Goal: Information Seeking & Learning: Learn about a topic

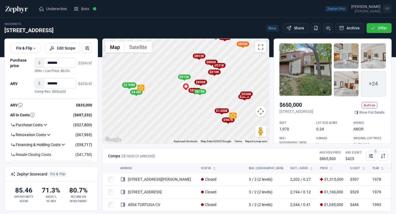
click at [210, 103] on div "To activate drag with keyboard, press Alt + Enter. Once in keyboard drag state,…" at bounding box center [186, 91] width 166 height 105
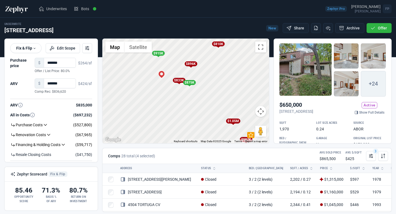
click at [191, 64] on div "$896K" at bounding box center [191, 63] width 13 height 5
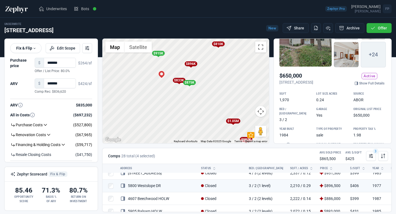
scroll to position [31, 0]
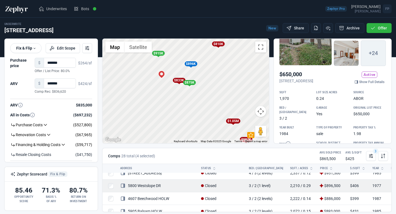
click at [152, 184] on link "5800 Westslope DR" at bounding box center [140, 186] width 41 height 4
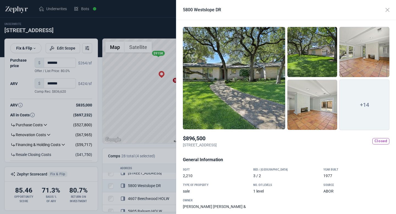
click at [259, 94] on div at bounding box center [234, 78] width 102 height 103
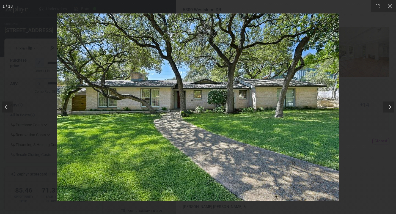
click at [390, 107] on icon at bounding box center [389, 107] width 6 height 6
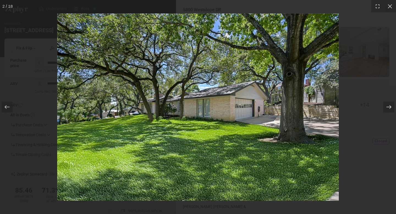
click at [390, 107] on icon at bounding box center [389, 107] width 6 height 6
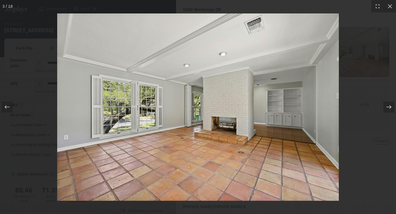
click at [390, 107] on icon at bounding box center [389, 107] width 6 height 6
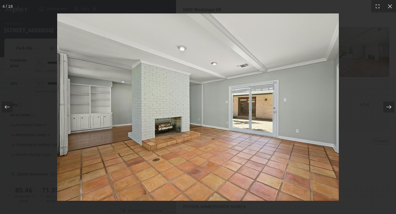
click at [390, 107] on icon at bounding box center [389, 107] width 6 height 6
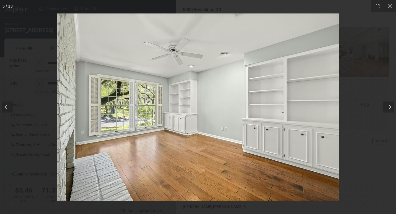
click at [390, 107] on icon at bounding box center [389, 107] width 6 height 6
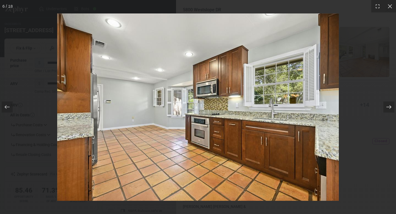
click at [390, 107] on icon at bounding box center [389, 107] width 6 height 6
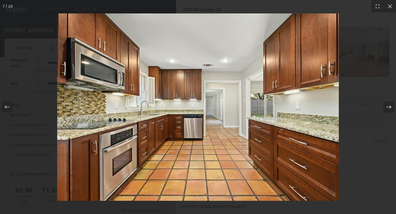
click at [390, 107] on icon at bounding box center [389, 107] width 6 height 6
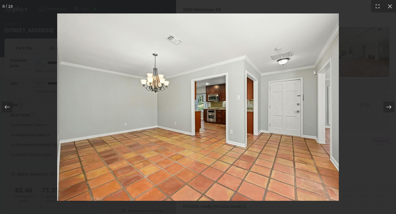
click at [390, 107] on icon at bounding box center [389, 107] width 6 height 6
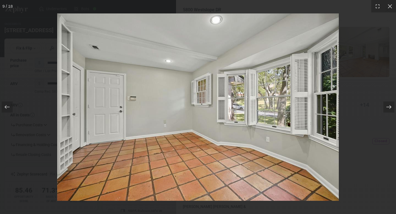
click at [390, 107] on icon at bounding box center [389, 107] width 6 height 6
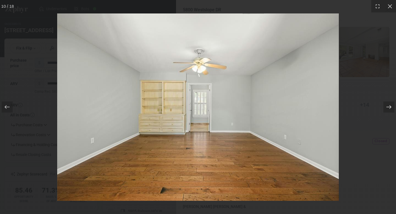
click at [390, 107] on icon at bounding box center [389, 107] width 6 height 6
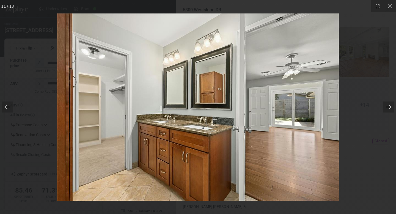
click at [390, 107] on icon at bounding box center [389, 107] width 6 height 6
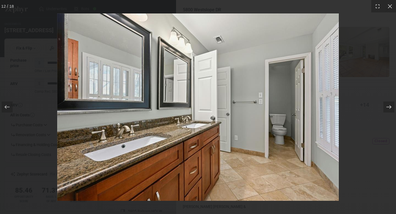
click at [390, 107] on icon at bounding box center [389, 107] width 6 height 6
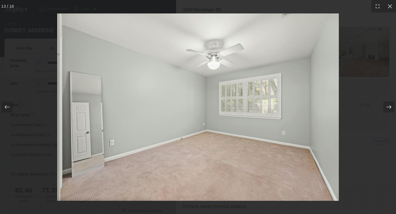
click at [390, 107] on icon at bounding box center [389, 107] width 6 height 6
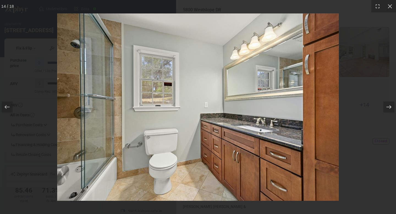
click at [390, 107] on icon at bounding box center [389, 107] width 6 height 6
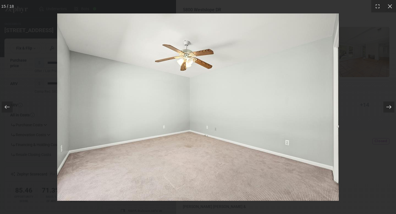
click at [390, 107] on icon at bounding box center [389, 107] width 6 height 6
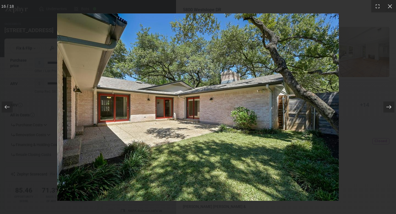
click at [390, 107] on icon at bounding box center [389, 107] width 6 height 6
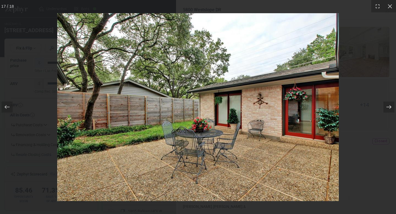
click at [390, 107] on icon at bounding box center [389, 107] width 6 height 6
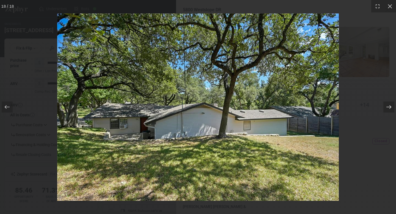
click at [390, 107] on icon at bounding box center [389, 107] width 6 height 6
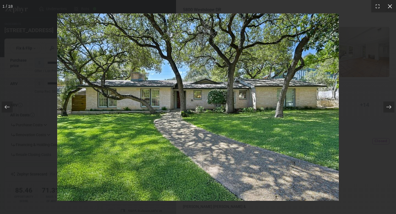
click at [389, 5] on icon at bounding box center [390, 6] width 4 height 4
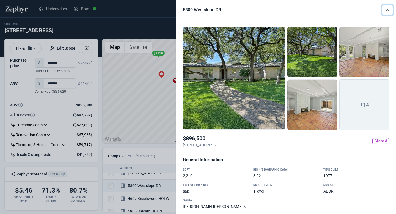
click at [387, 10] on button "Close" at bounding box center [387, 10] width 10 height 10
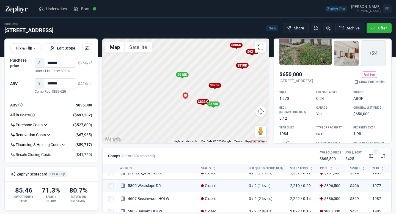
drag, startPoint x: 181, startPoint y: 107, endPoint x: 208, endPoint y: 132, distance: 36.2
click at [208, 132] on div "To activate drag with keyboard, press Alt + Enter. Once in keyboard drag state,…" at bounding box center [186, 91] width 166 height 105
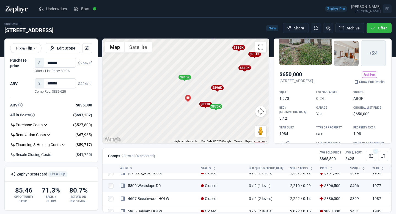
click at [216, 105] on div "$875K" at bounding box center [215, 106] width 13 height 5
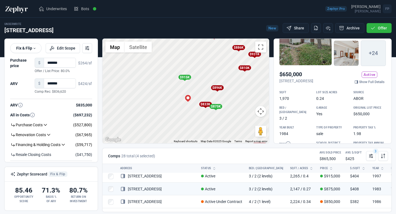
scroll to position [299, 0]
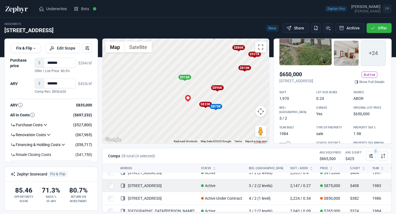
click at [150, 182] on td "[STREET_ADDRESS]" at bounding box center [157, 185] width 81 height 13
click at [150, 187] on link "[STREET_ADDRESS]" at bounding box center [141, 186] width 42 height 4
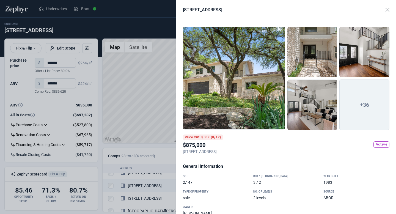
click at [231, 98] on div at bounding box center [234, 78] width 102 height 103
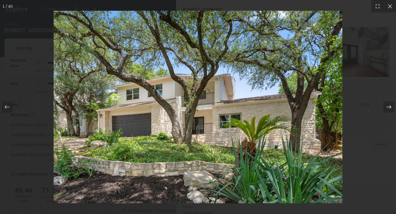
click at [390, 106] on icon at bounding box center [389, 107] width 6 height 6
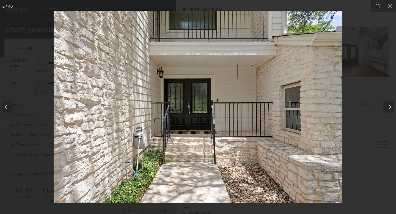
click at [390, 106] on icon at bounding box center [389, 107] width 6 height 6
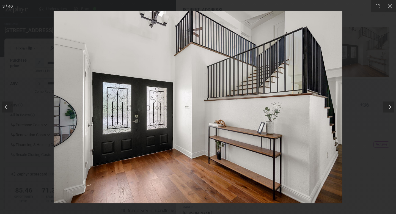
click at [389, 109] on icon at bounding box center [389, 107] width 6 height 6
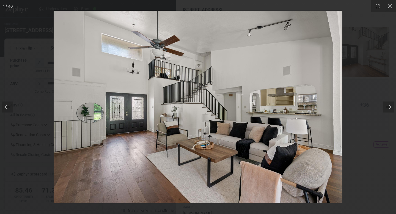
click at [389, 7] on icon at bounding box center [390, 7] width 6 height 6
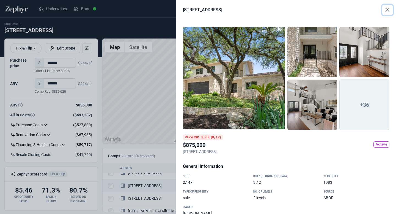
click at [388, 10] on button "Close" at bounding box center [387, 10] width 10 height 10
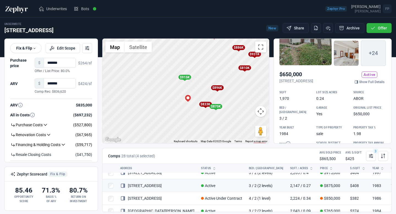
scroll to position [0, 0]
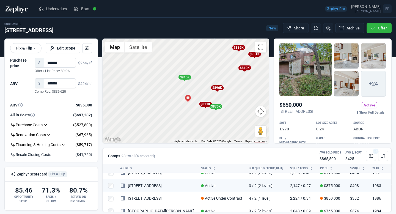
click at [309, 78] on div at bounding box center [306, 69] width 52 height 53
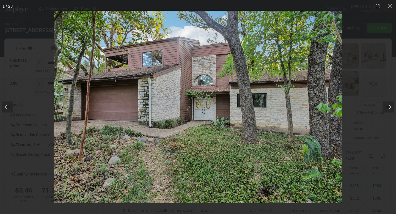
click at [390, 106] on icon at bounding box center [389, 107] width 6 height 6
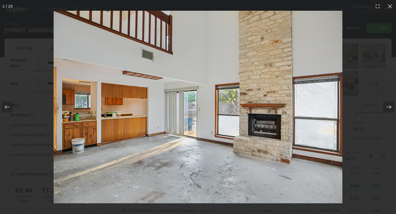
click at [390, 106] on icon at bounding box center [389, 107] width 6 height 6
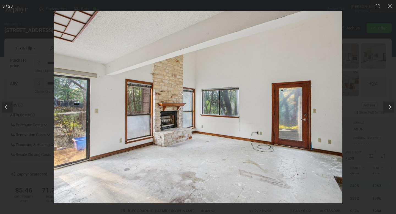
click at [390, 106] on icon at bounding box center [389, 107] width 6 height 6
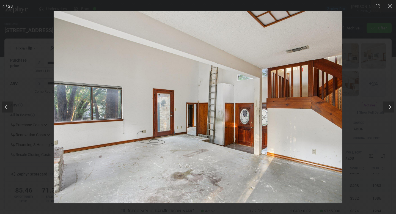
click at [390, 106] on icon at bounding box center [389, 107] width 6 height 6
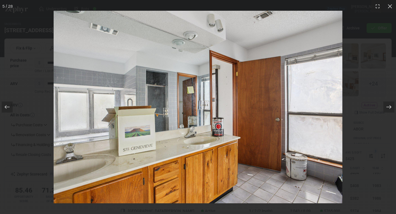
click at [390, 106] on icon at bounding box center [389, 107] width 6 height 6
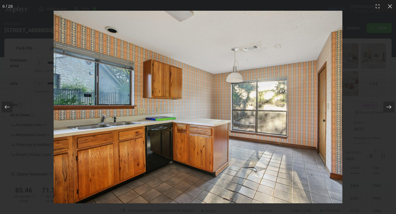
click at [390, 106] on icon at bounding box center [389, 107] width 6 height 6
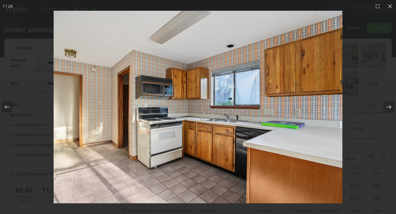
click at [390, 106] on icon at bounding box center [389, 107] width 6 height 6
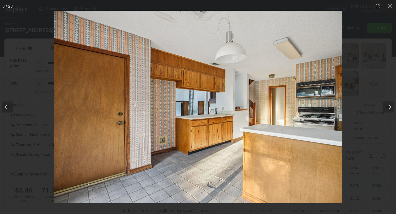
click at [390, 106] on icon at bounding box center [389, 107] width 6 height 6
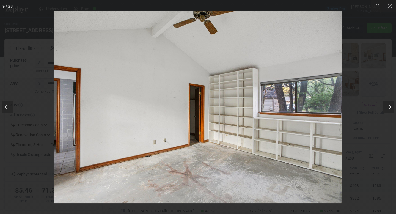
click at [390, 106] on icon at bounding box center [389, 107] width 6 height 6
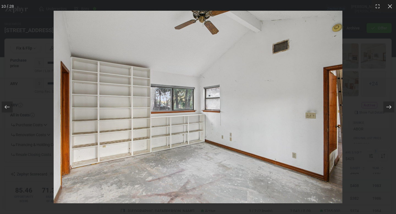
click at [390, 106] on icon at bounding box center [389, 107] width 6 height 6
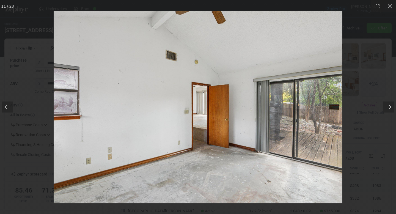
click at [390, 106] on icon at bounding box center [389, 107] width 6 height 6
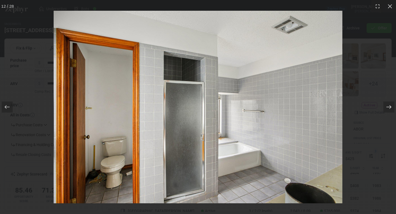
click at [390, 106] on icon at bounding box center [389, 107] width 6 height 6
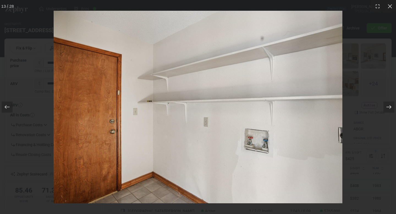
click at [390, 106] on icon at bounding box center [389, 107] width 6 height 6
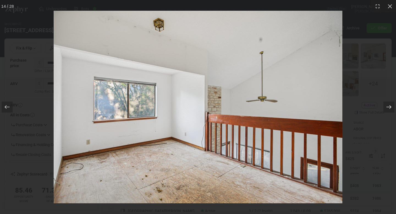
click at [390, 106] on icon at bounding box center [389, 107] width 6 height 6
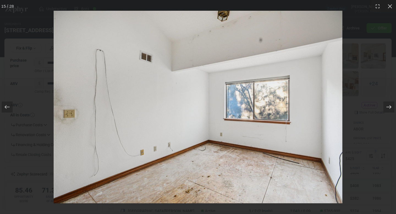
click at [390, 106] on icon at bounding box center [389, 107] width 6 height 6
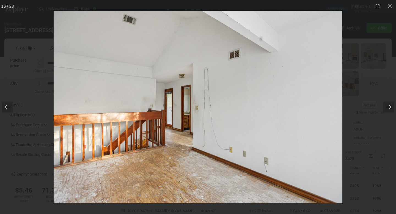
click at [390, 106] on icon at bounding box center [389, 107] width 6 height 6
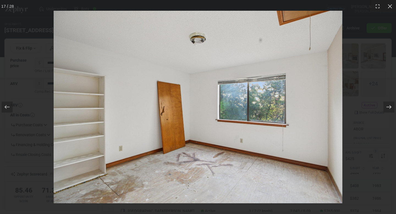
click at [390, 106] on icon at bounding box center [389, 107] width 6 height 6
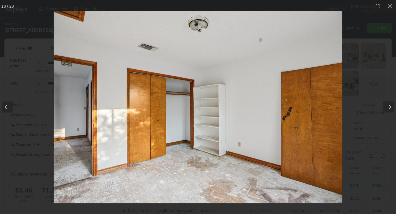
click at [390, 106] on icon at bounding box center [389, 107] width 6 height 6
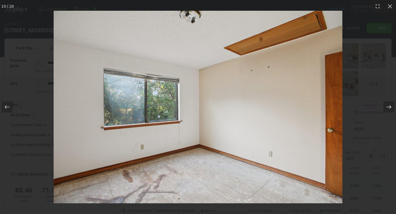
click at [390, 106] on icon at bounding box center [389, 107] width 6 height 6
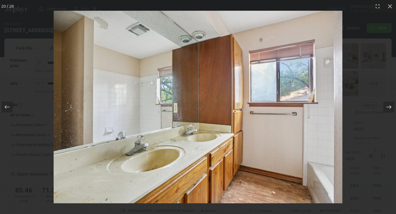
click at [390, 106] on icon at bounding box center [389, 107] width 6 height 6
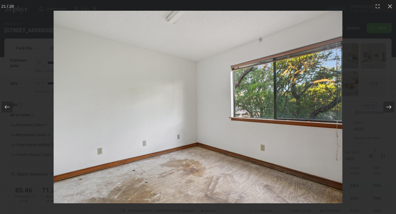
click at [390, 106] on icon at bounding box center [389, 107] width 6 height 6
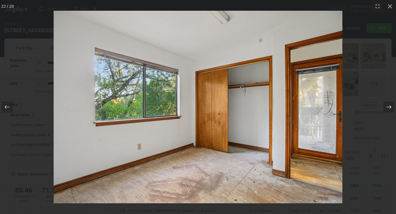
click at [390, 106] on icon at bounding box center [389, 107] width 6 height 6
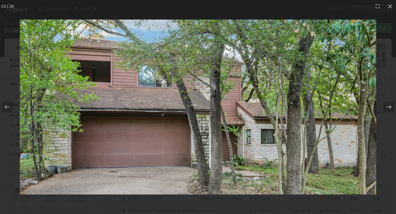
click at [390, 106] on icon at bounding box center [389, 107] width 6 height 6
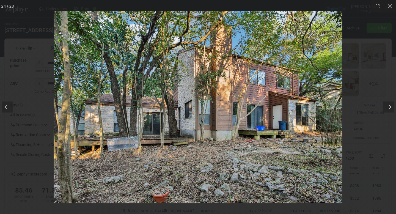
click at [390, 106] on icon at bounding box center [389, 107] width 6 height 6
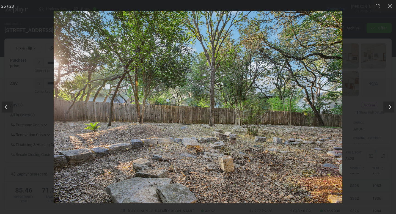
click at [390, 106] on icon at bounding box center [389, 107] width 6 height 6
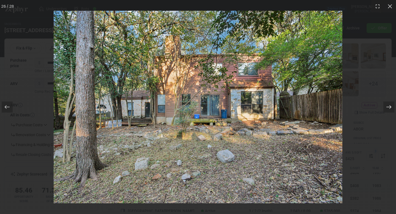
click at [390, 106] on icon at bounding box center [389, 107] width 6 height 6
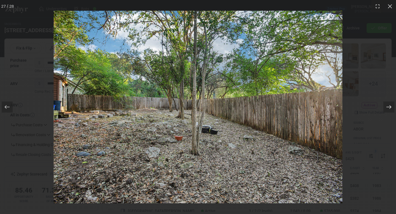
click at [390, 106] on icon at bounding box center [389, 107] width 6 height 6
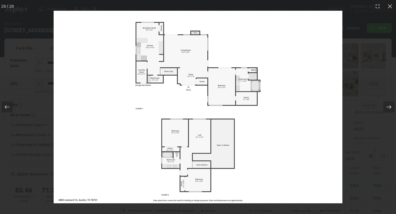
click at [389, 106] on icon at bounding box center [389, 107] width 6 height 6
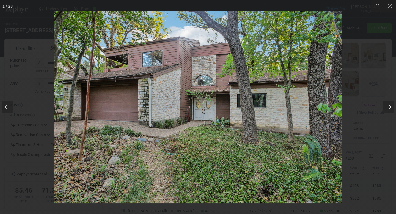
click at [389, 106] on icon at bounding box center [389, 107] width 6 height 6
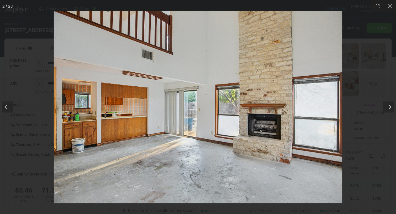
click at [389, 106] on icon at bounding box center [389, 107] width 6 height 6
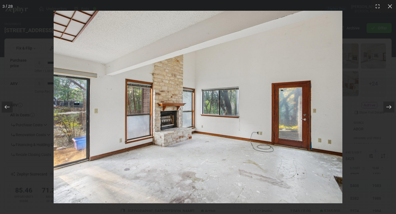
click at [389, 106] on icon at bounding box center [389, 107] width 6 height 6
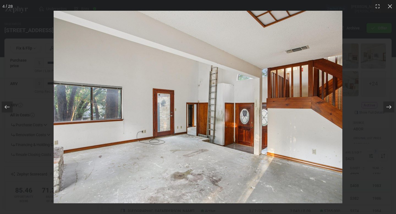
click at [389, 106] on icon at bounding box center [389, 107] width 6 height 6
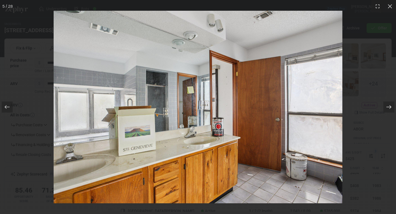
click at [389, 106] on icon at bounding box center [389, 107] width 6 height 6
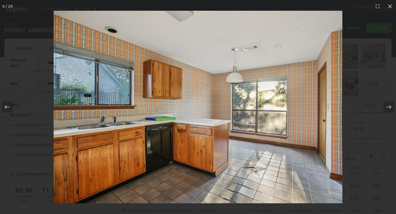
click at [5, 108] on icon at bounding box center [7, 107] width 6 height 6
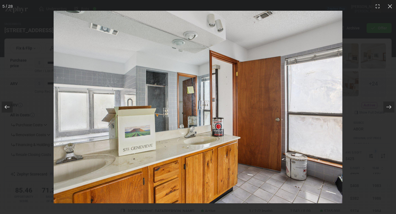
click at [5, 108] on icon at bounding box center [7, 107] width 6 height 6
